Goal: Communication & Community: Answer question/provide support

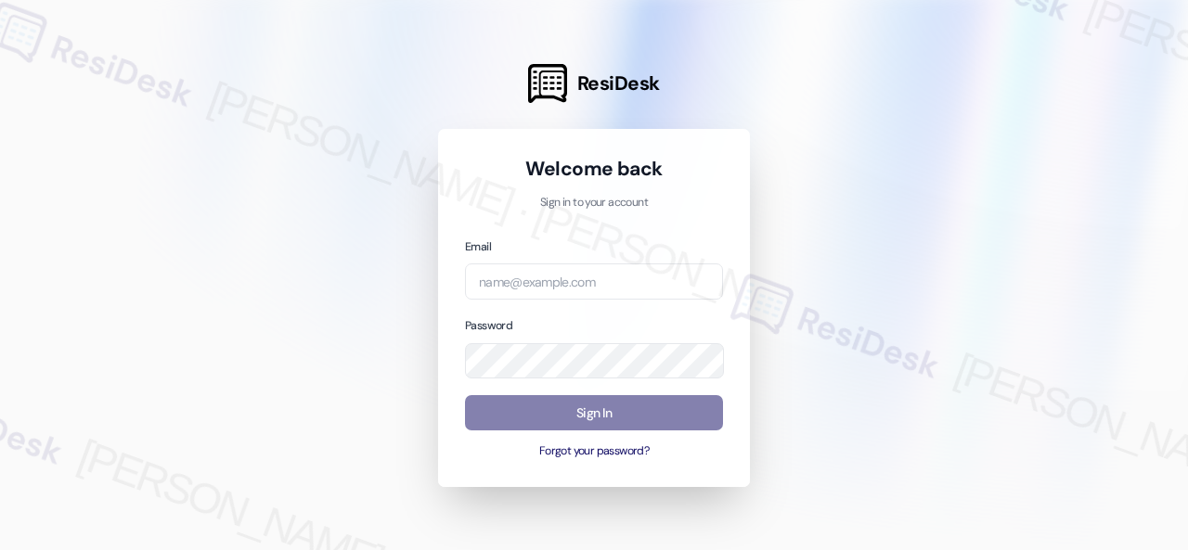
click at [981, 334] on div at bounding box center [594, 275] width 1188 height 550
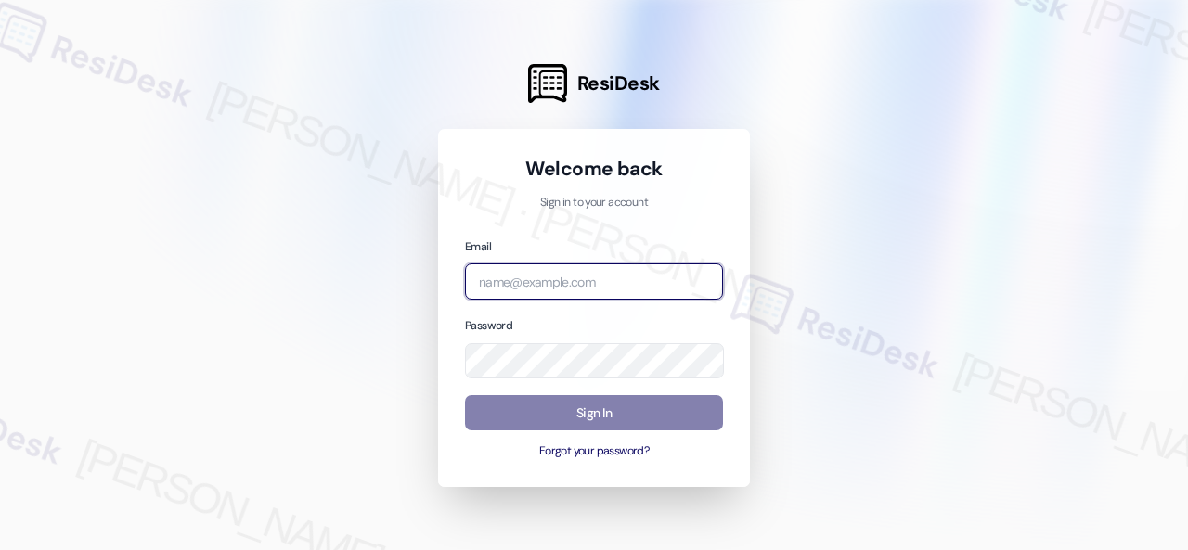
click at [597, 277] on input "email" at bounding box center [594, 281] width 258 height 36
paste input "automated-surveys-baron_properties-[PERSON_NAME].[PERSON_NAME]@baron_[DOMAIN_NA…"
type input "automated-surveys-baron_properties-[PERSON_NAME].[PERSON_NAME]@baron_[DOMAIN_NA…"
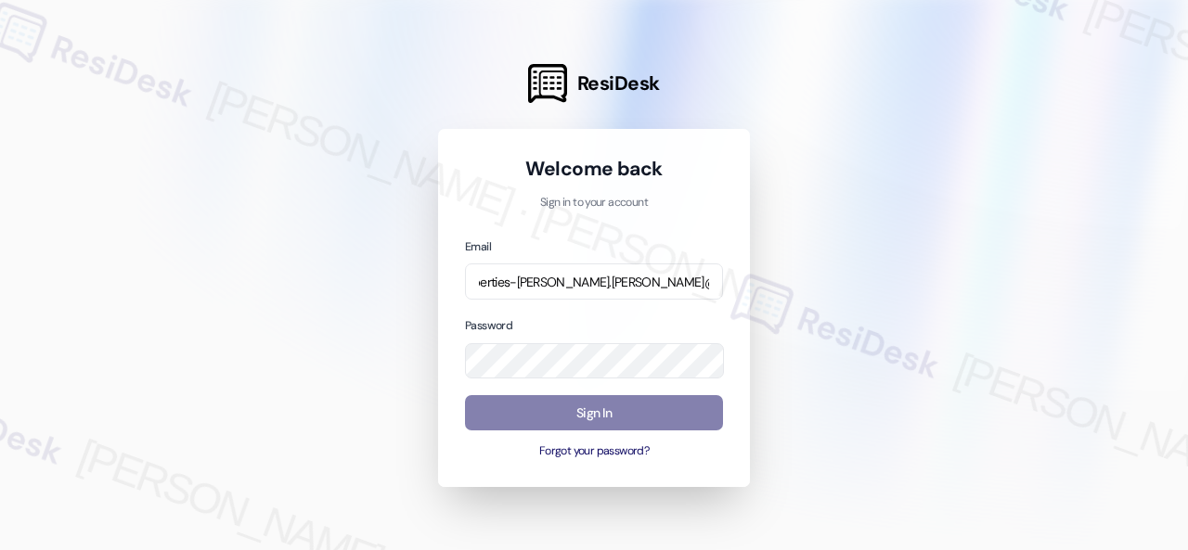
scroll to position [0, 0]
click at [971, 304] on div at bounding box center [594, 275] width 1188 height 550
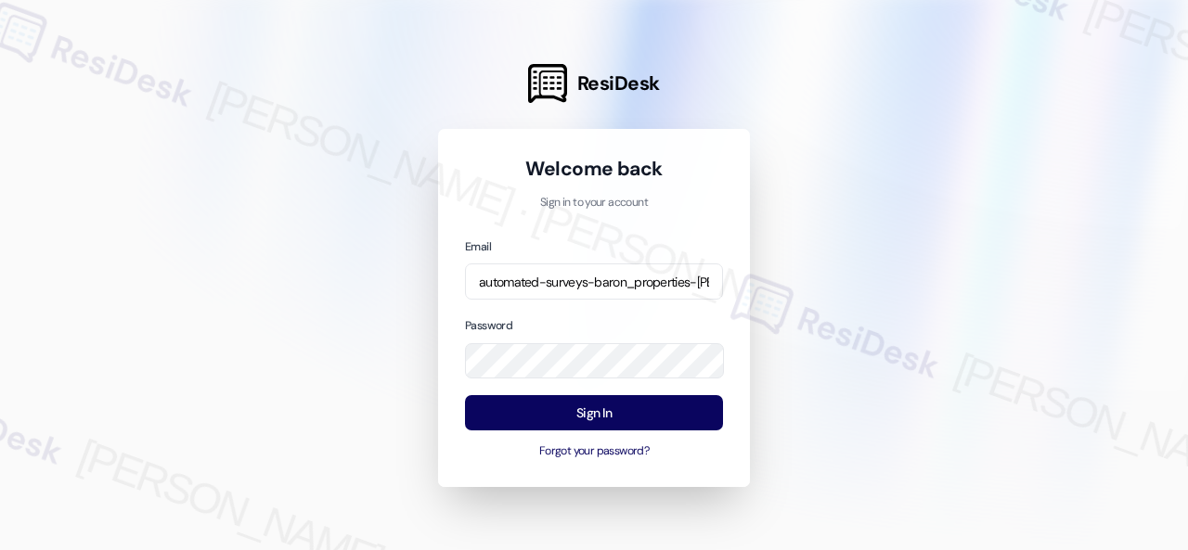
click at [828, 413] on div at bounding box center [594, 275] width 1188 height 550
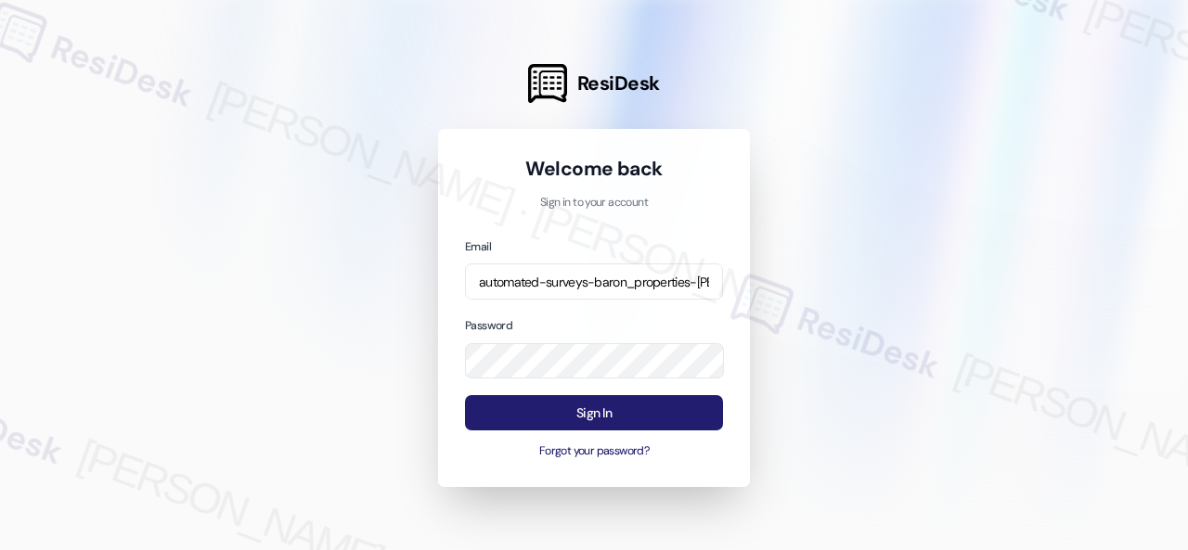
click at [549, 404] on button "Sign In" at bounding box center [594, 413] width 258 height 36
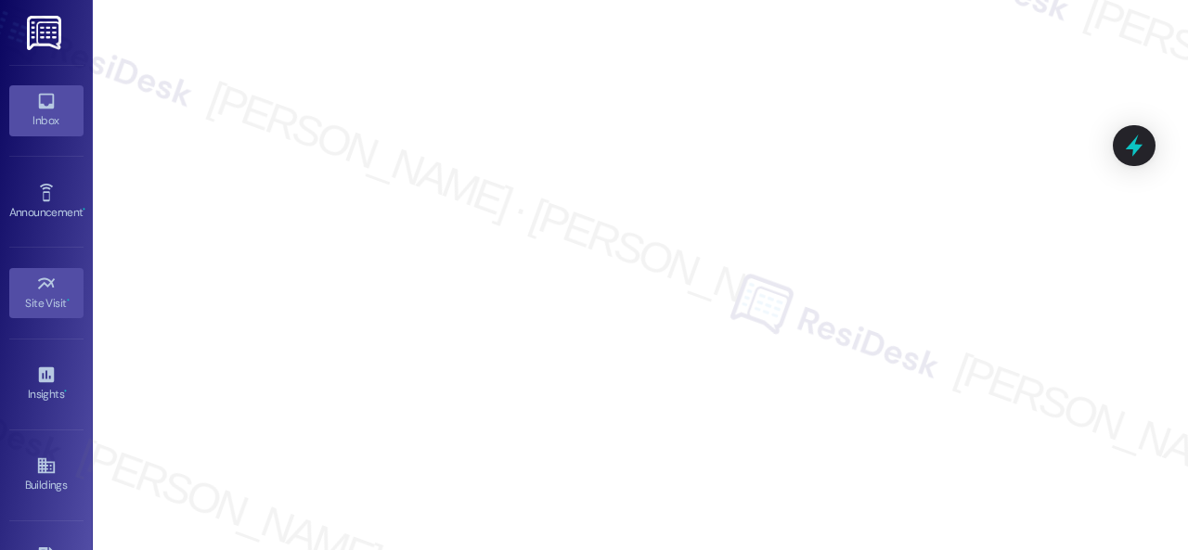
click at [45, 107] on icon at bounding box center [46, 102] width 16 height 16
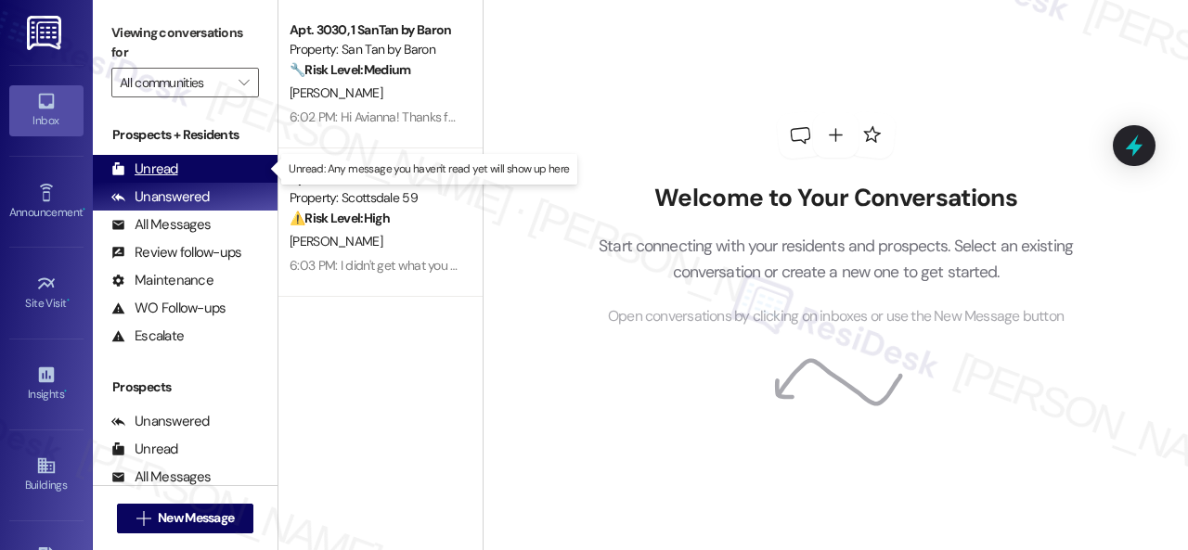
click at [152, 172] on div "Unread" at bounding box center [144, 169] width 67 height 19
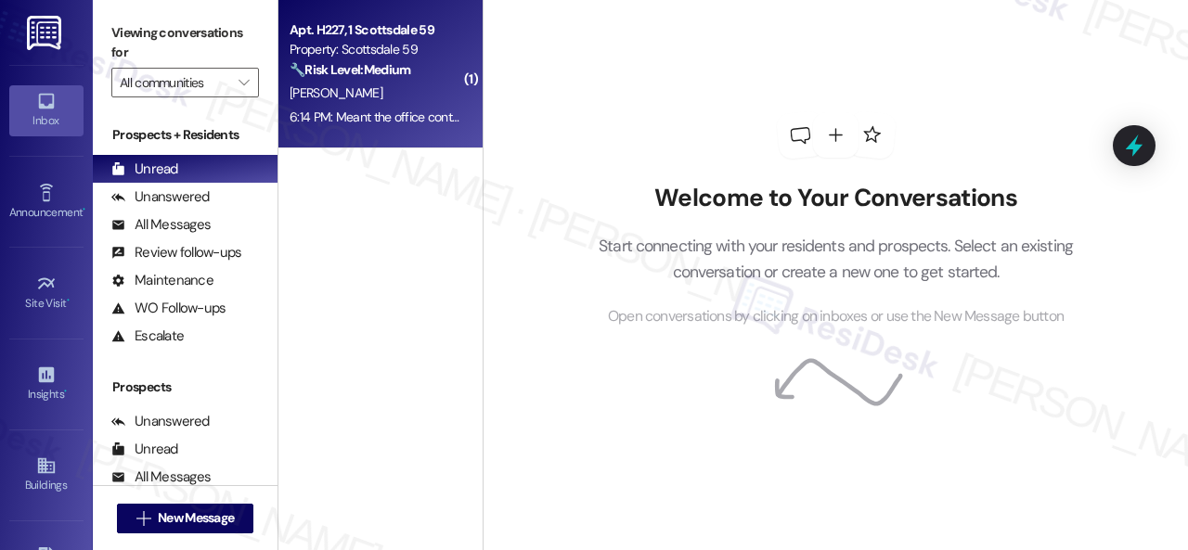
click at [414, 100] on div "[PERSON_NAME]" at bounding box center [375, 93] width 175 height 23
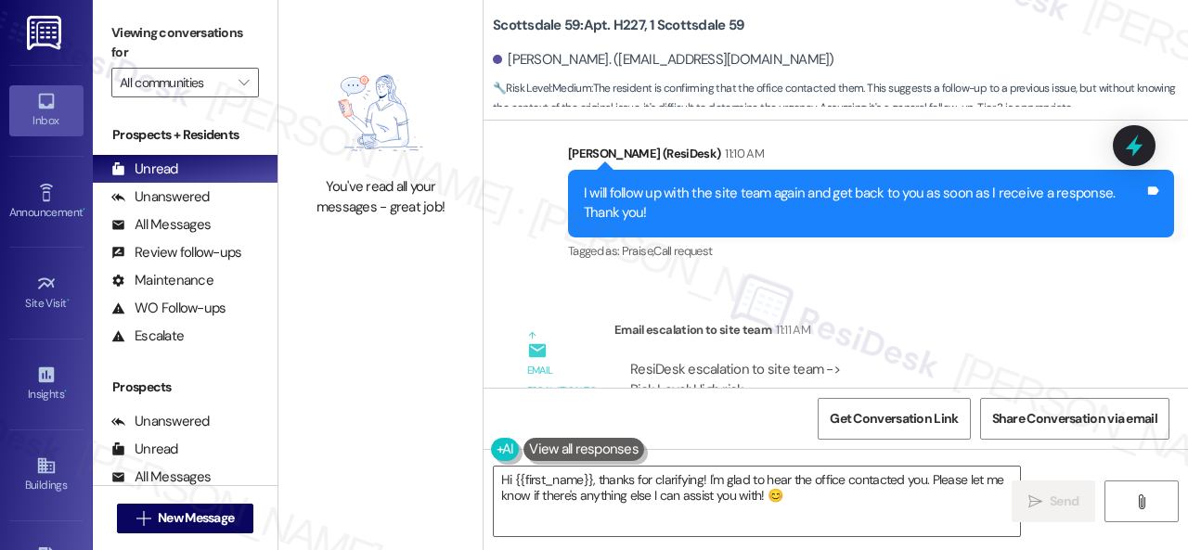
scroll to position [10314, 0]
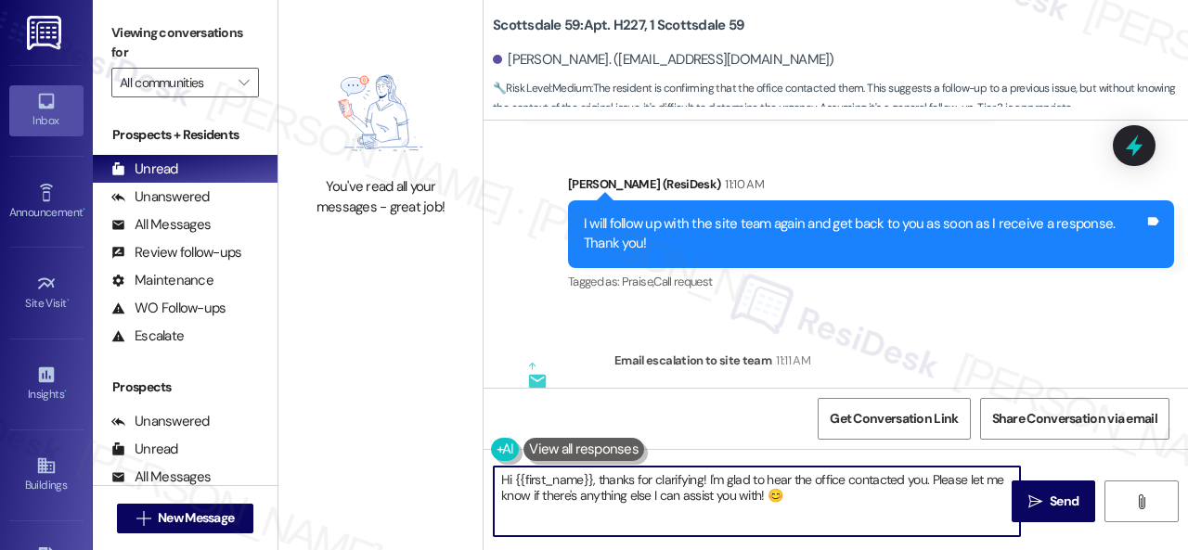
drag, startPoint x: 706, startPoint y: 481, endPoint x: 416, endPoint y: 474, distance: 290.5
click at [416, 474] on div "You've read all your messages - great job! Scottsdale 59: Apt. H227, 1 Scottsda…" at bounding box center [732, 275] width 909 height 550
drag, startPoint x: 722, startPoint y: 480, endPoint x: 731, endPoint y: 503, distance: 25.0
click at [731, 503] on textarea "I'm glad to hear the office contacted you. Please let me know if there's anythi…" at bounding box center [757, 502] width 526 height 70
type textarea "I'm glad to hear the office contacted you. Thanks for the update. Enjoy your da…"
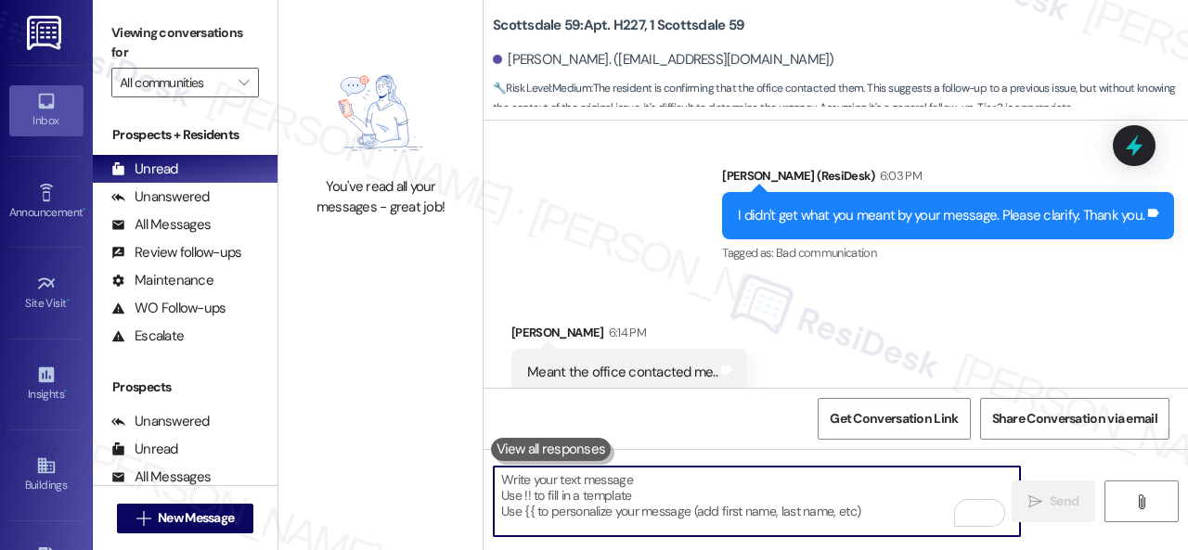
scroll to position [11240, 0]
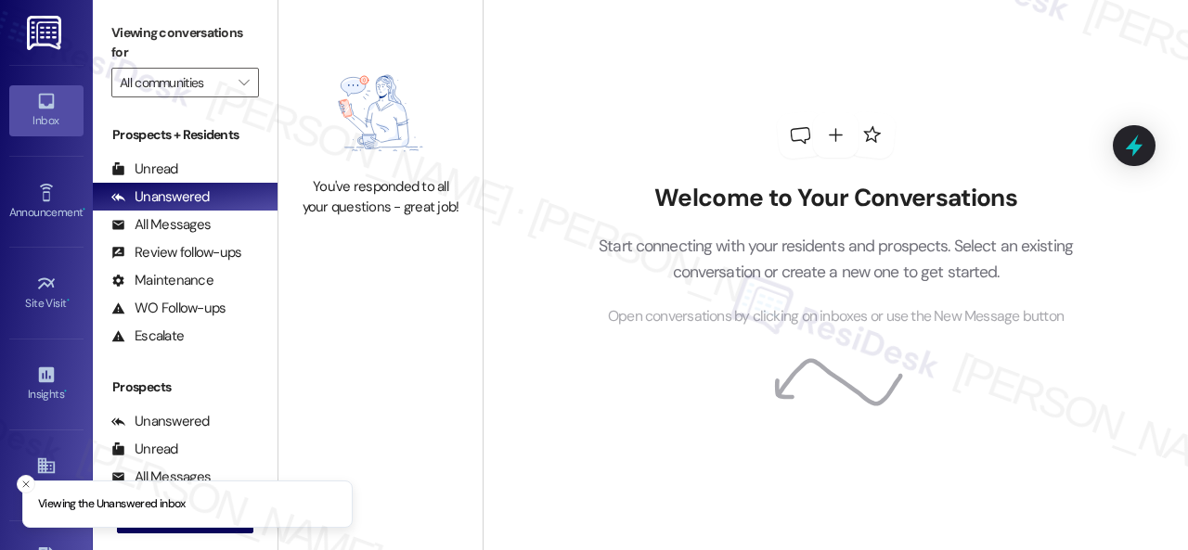
drag, startPoint x: 137, startPoint y: 168, endPoint x: 159, endPoint y: 146, distance: 30.8
click at [137, 167] on div "Unread" at bounding box center [144, 169] width 67 height 19
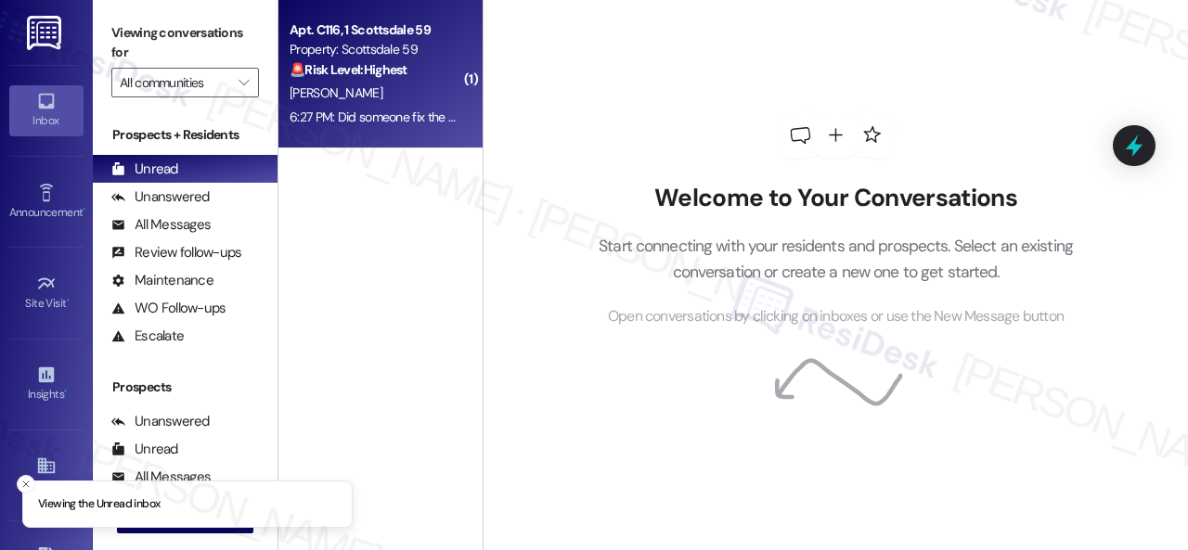
click at [392, 97] on div "R. Davis" at bounding box center [375, 93] width 175 height 23
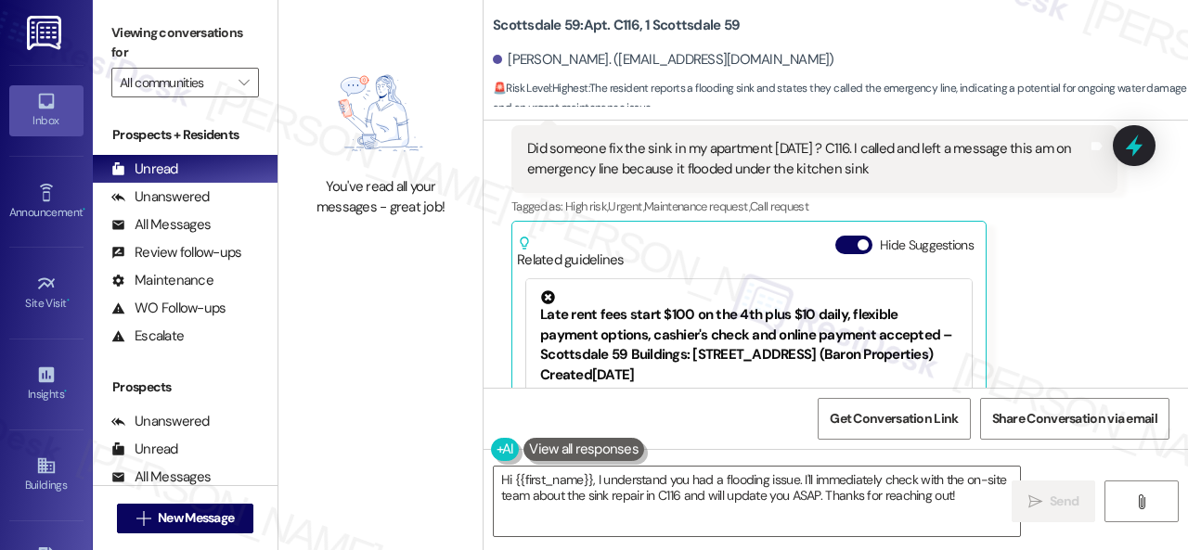
scroll to position [570, 0]
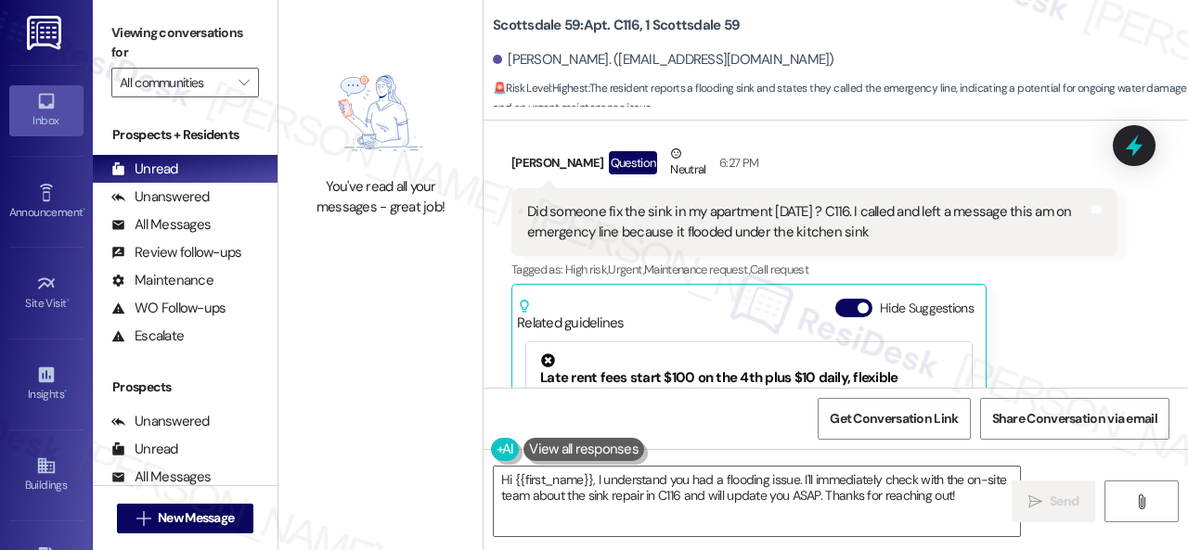
click at [1081, 330] on div "Ronda Davis Question Neutral 6:27 PM Did someone fix the sink in my apartment t…" at bounding box center [814, 352] width 606 height 416
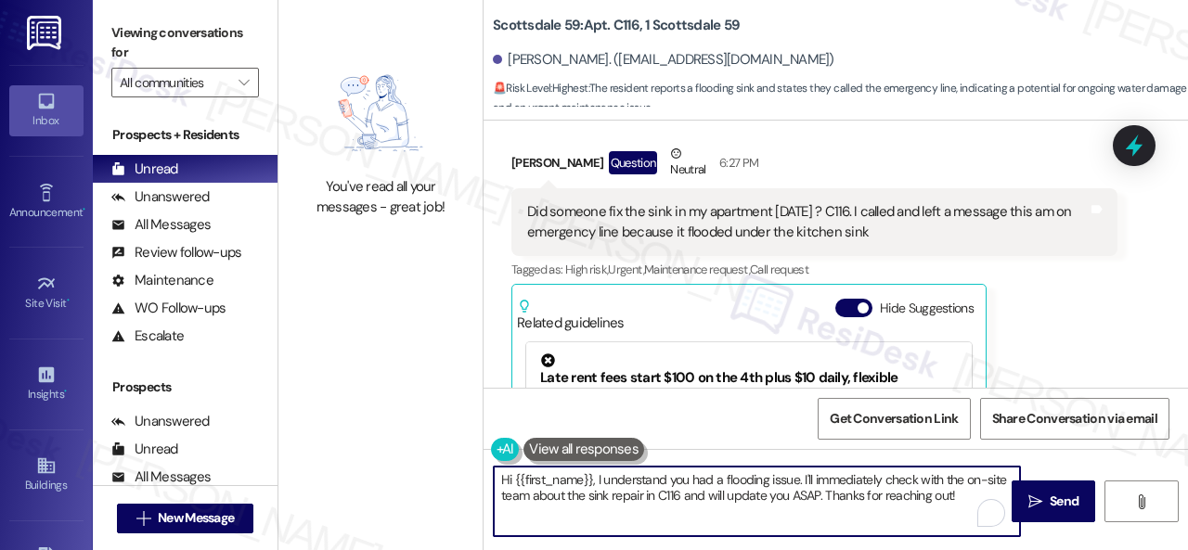
drag, startPoint x: 802, startPoint y: 481, endPoint x: 961, endPoint y: 504, distance: 160.3
click at [961, 504] on textarea "Hi {{first_name}}, I understand you had a flooding issue. I'll immediately chec…" at bounding box center [757, 502] width 526 height 70
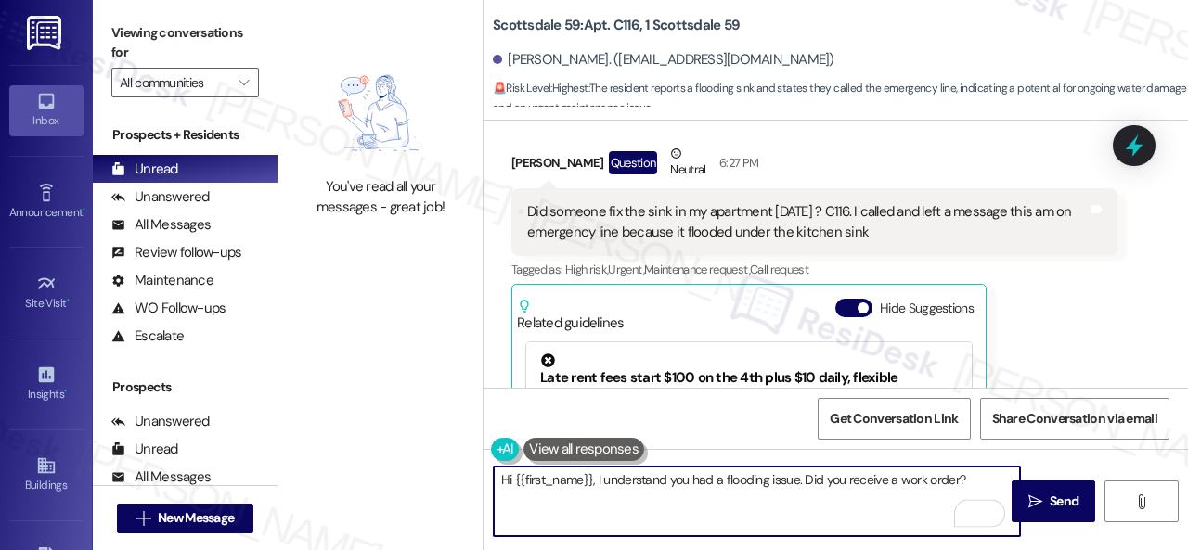
paste textarea "If so, is the work order still open/active? If it is, please provide the work o…"
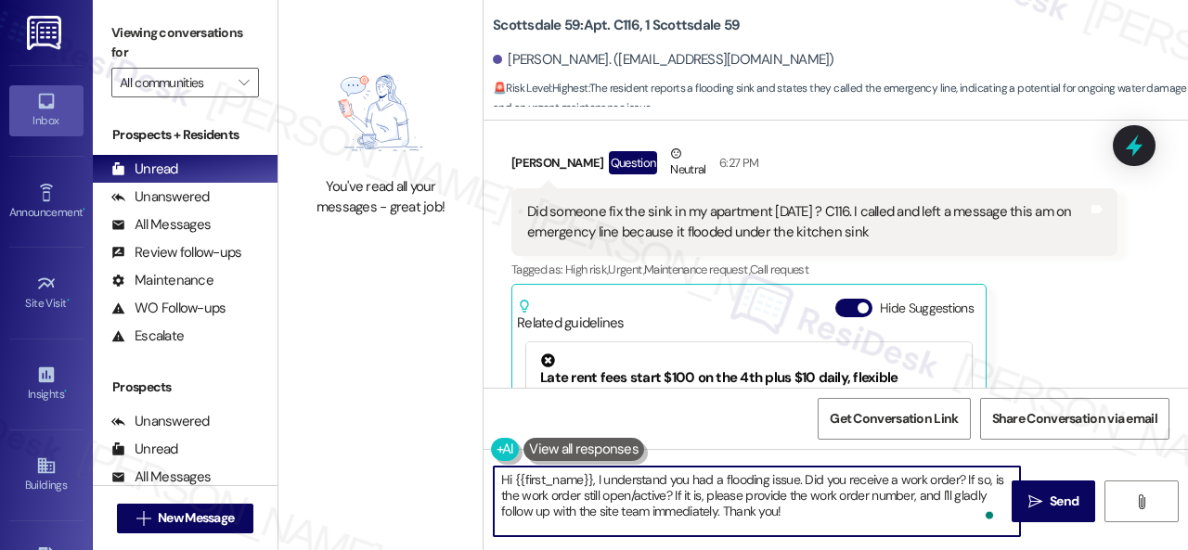
click at [790, 510] on textarea "Hi {{first_name}}, I understand you had a flooding issue. Did you receive a wor…" at bounding box center [757, 502] width 526 height 70
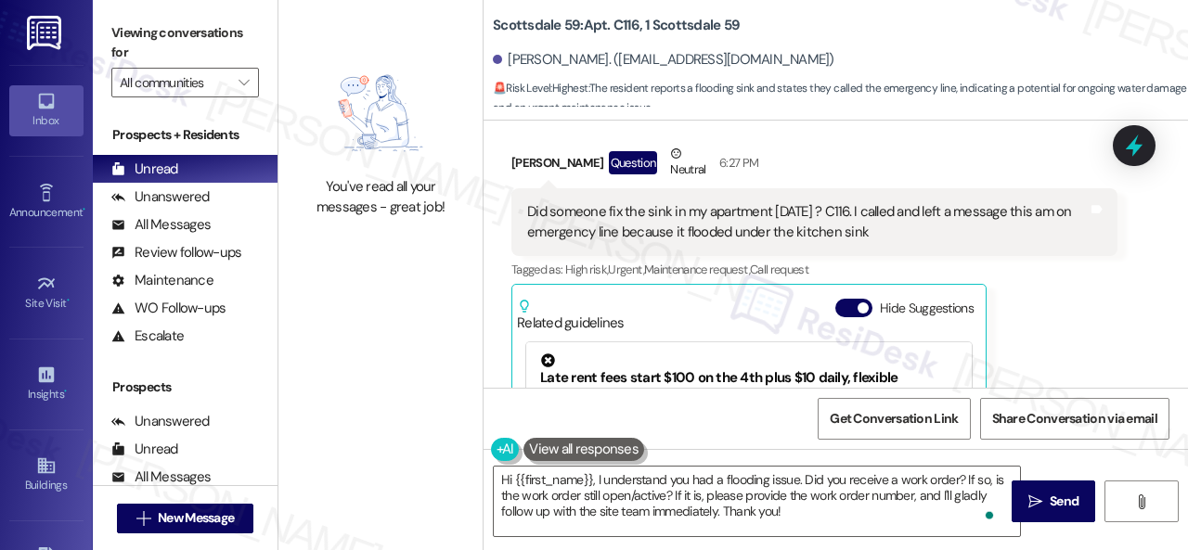
click at [1111, 341] on div "Received via SMS Ronda Davis Question Neutral 6:27 PM Did someone fix the sink …" at bounding box center [814, 351] width 634 height 443
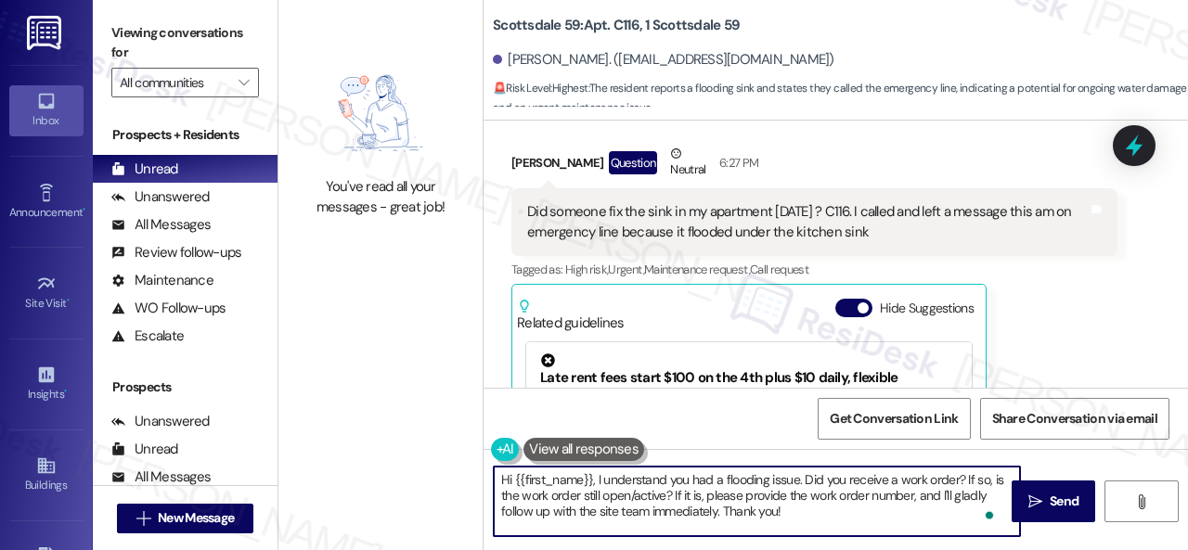
click at [722, 505] on textarea "Hi {{first_name}}, I understand you had a flooding issue. Did you receive a wor…" at bounding box center [757, 502] width 526 height 70
click at [716, 507] on textarea "Hi {{first_name}}, I understand you had a flooding issue. Did you receive a wor…" at bounding box center [757, 502] width 526 height 70
drag, startPoint x: 720, startPoint y: 507, endPoint x: 785, endPoint y: 506, distance: 65.0
click at [798, 512] on textarea "Hi {{first_name}}, I understand you had a flooding issue. Did you receive a wor…" at bounding box center [757, 502] width 526 height 70
paste textarea "I'll be happy to submit a work order on your behalf. Please provide as much det…"
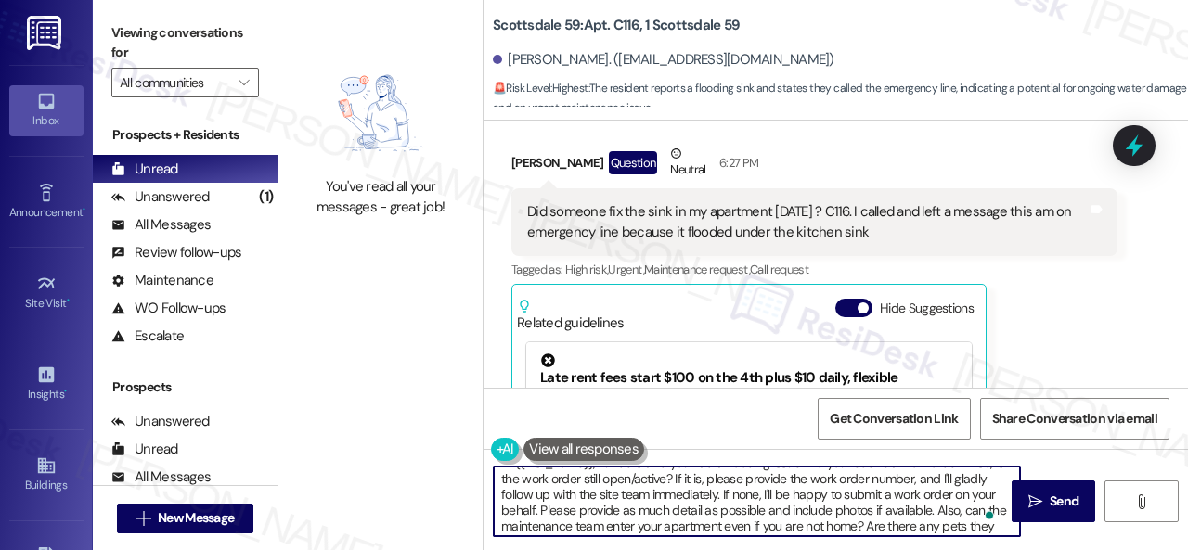
scroll to position [0, 0]
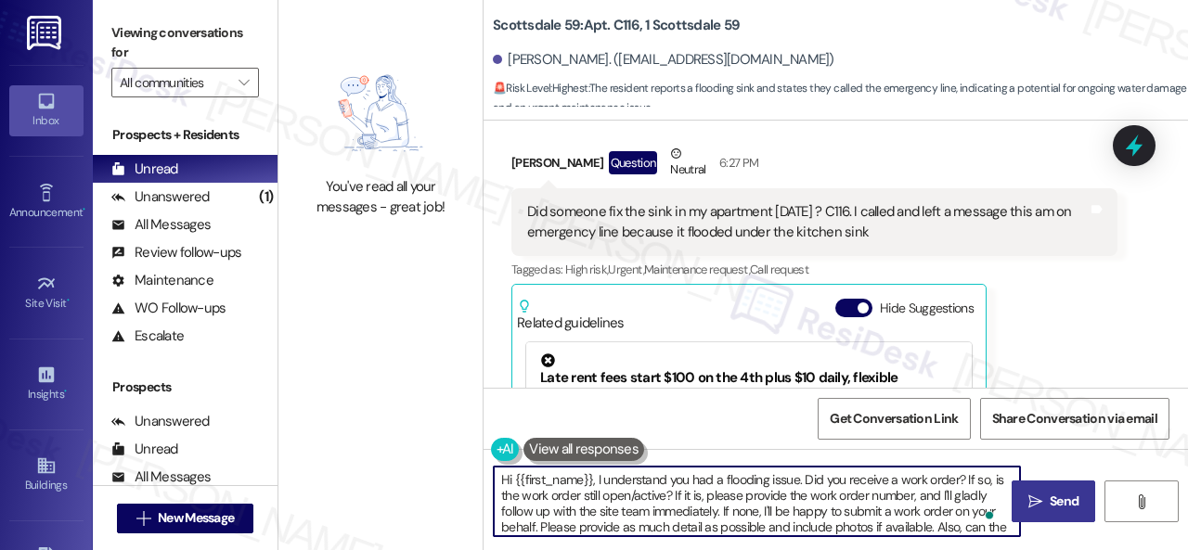
type textarea "Hi {{first_name}}, I understand you had a flooding issue. Did you receive a wor…"
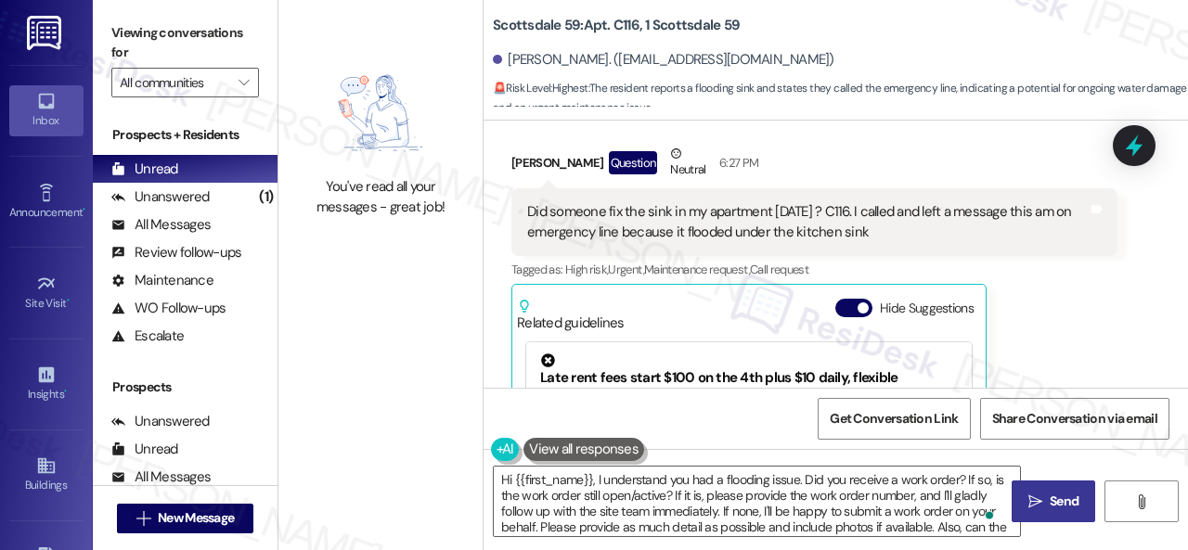
click at [1046, 508] on span "Send" at bounding box center [1064, 501] width 36 height 19
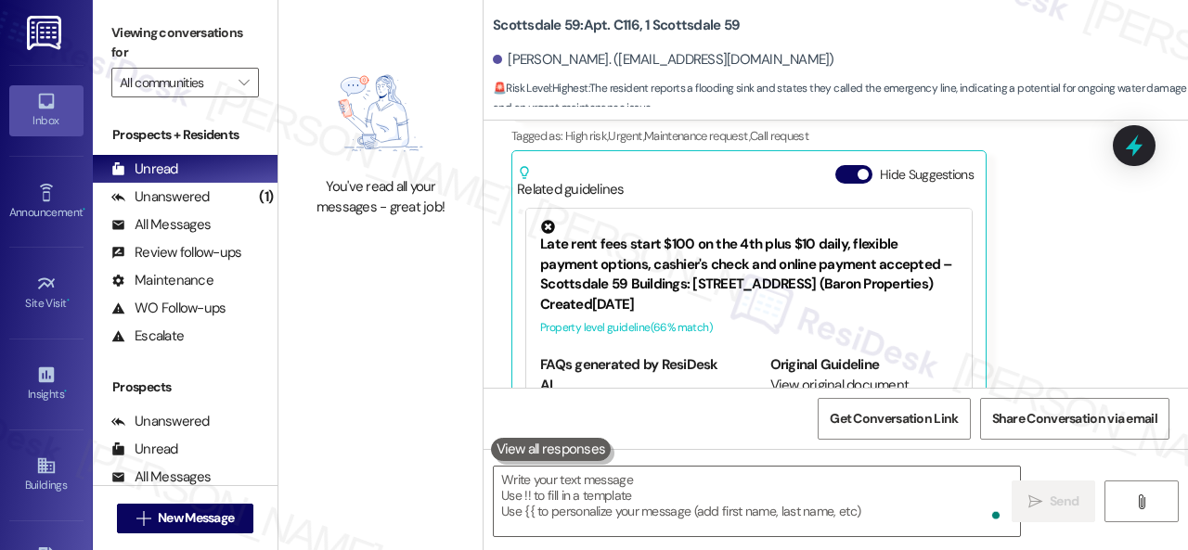
scroll to position [753, 0]
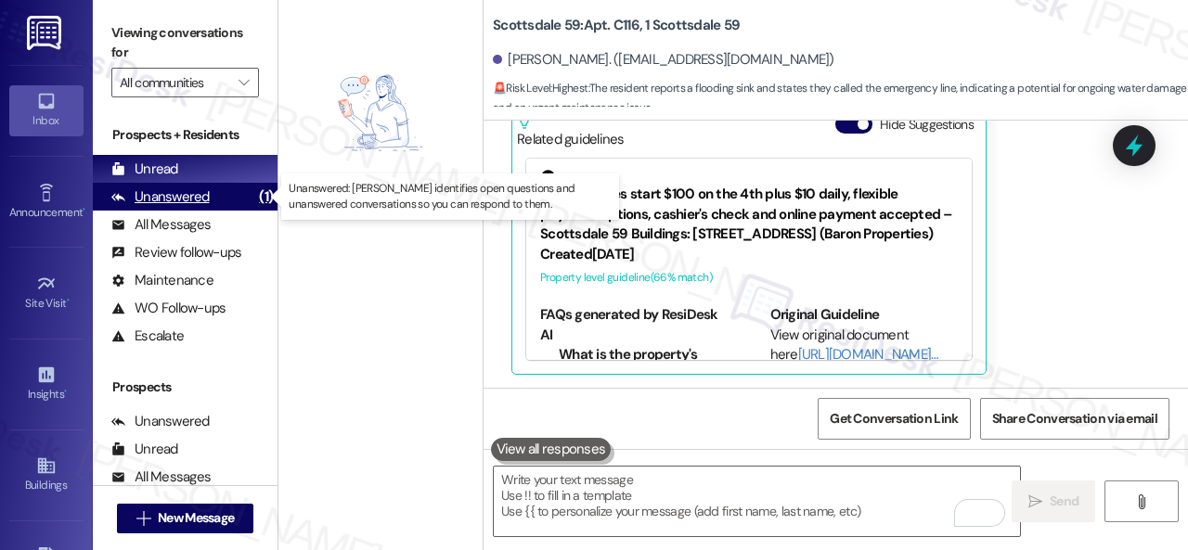
click at [169, 190] on div "Unanswered" at bounding box center [160, 196] width 98 height 19
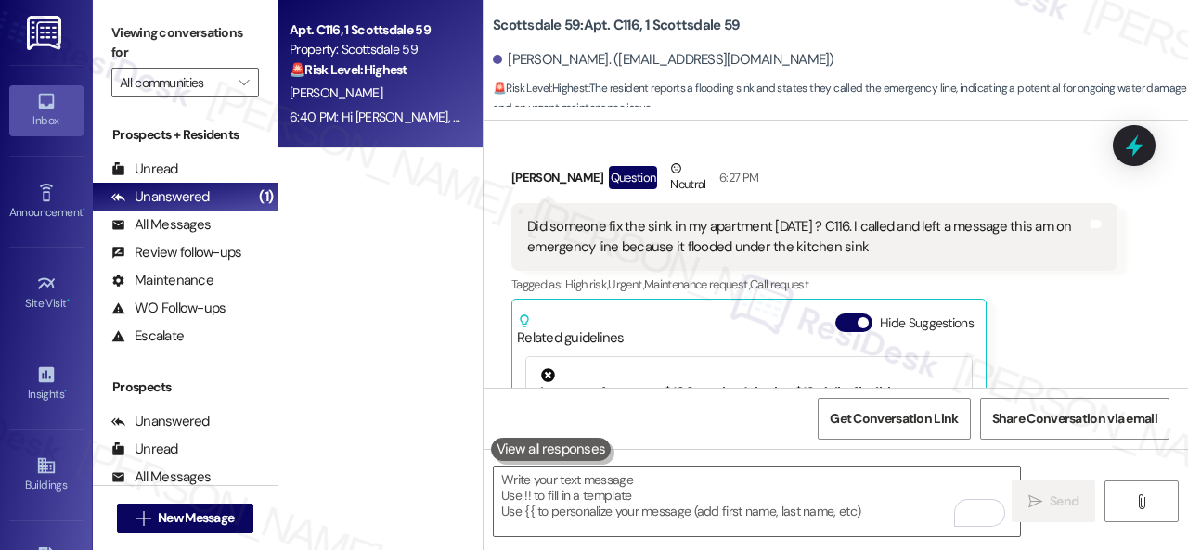
scroll to position [520, 0]
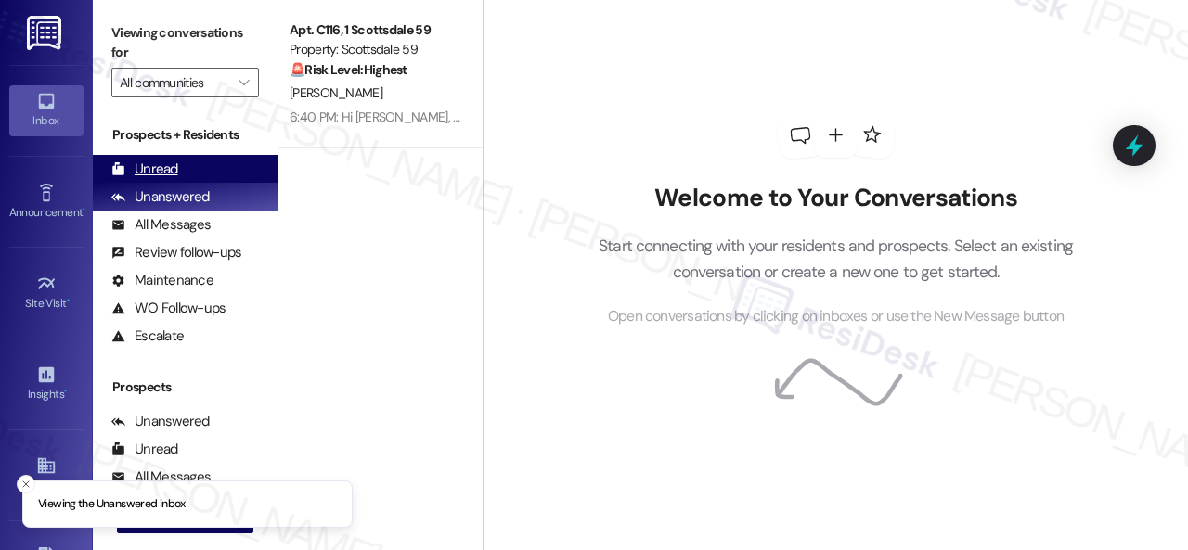
drag, startPoint x: 150, startPoint y: 168, endPoint x: 260, endPoint y: 161, distance: 109.7
click at [148, 169] on div "Unread" at bounding box center [144, 169] width 67 height 19
